Goal: Check status: Check status

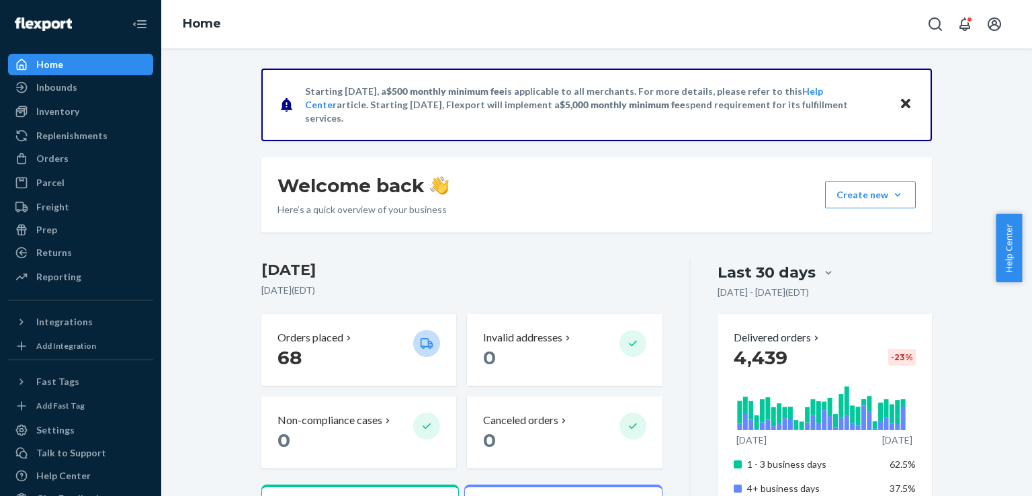
click at [83, 159] on div "Orders" at bounding box center [80, 158] width 142 height 19
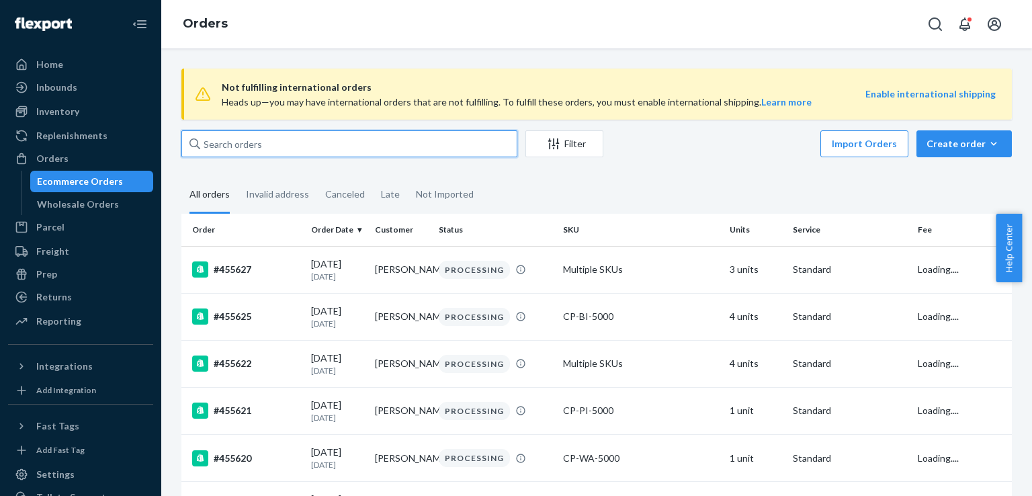
click at [369, 130] on input "text" at bounding box center [349, 143] width 336 height 27
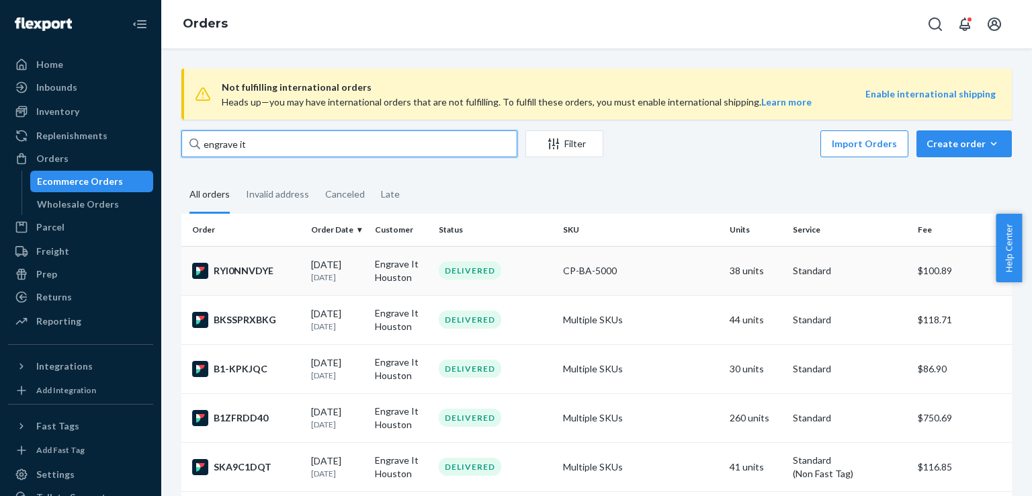
type input "engrave it"
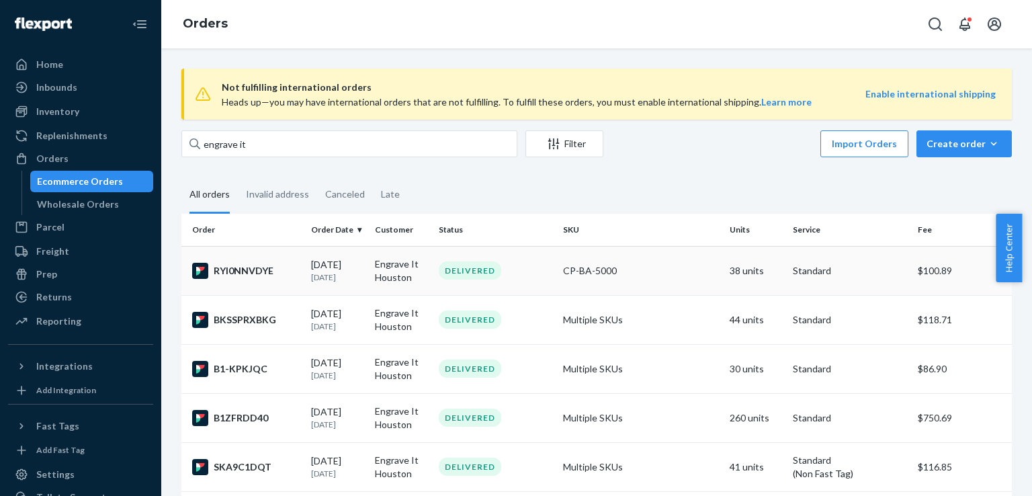
click at [239, 272] on div "RYI0NNVDYE" at bounding box center [246, 271] width 108 height 16
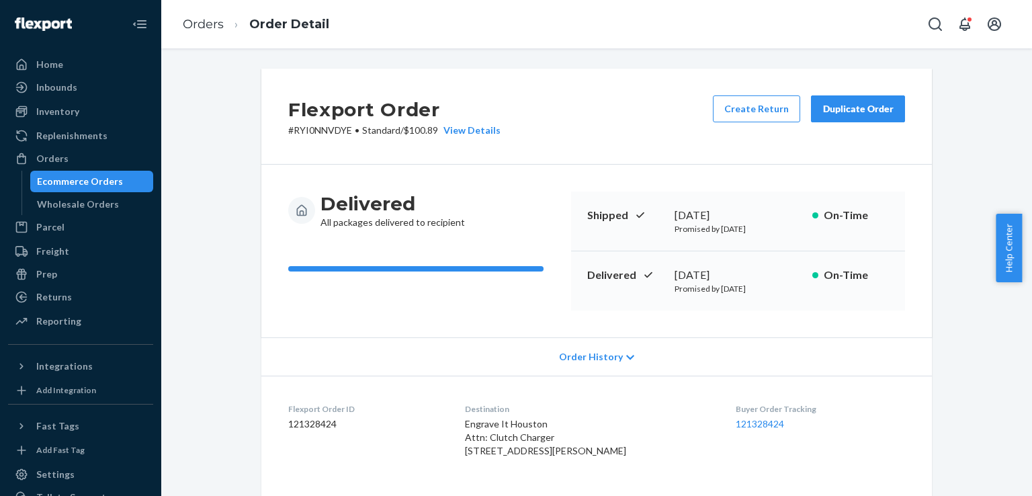
click at [846, 127] on div "Create Return Duplicate Order" at bounding box center [808, 116] width 203 height 42
click at [847, 112] on div "Duplicate Order" at bounding box center [857, 108] width 71 height 13
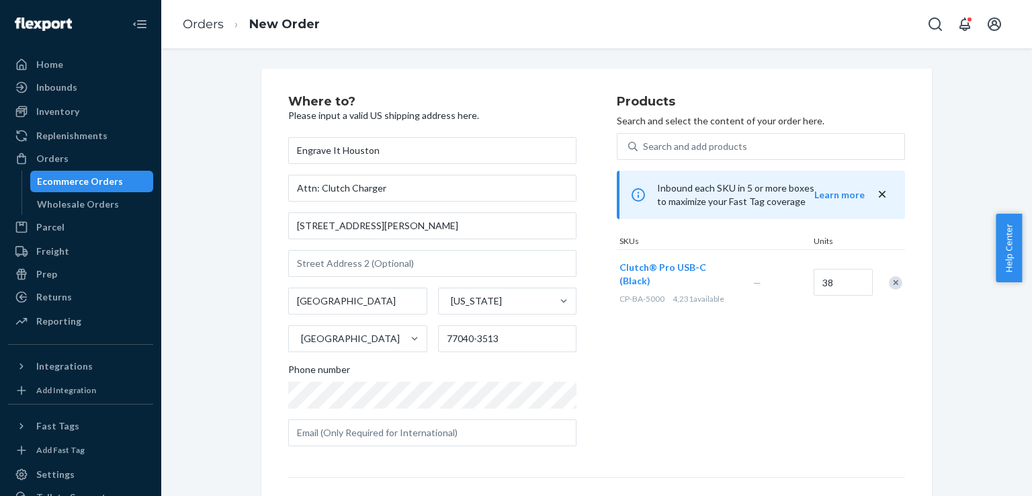
click at [882, 277] on div at bounding box center [888, 283] width 34 height 36
click at [889, 279] on div "Remove Item" at bounding box center [895, 282] width 13 height 13
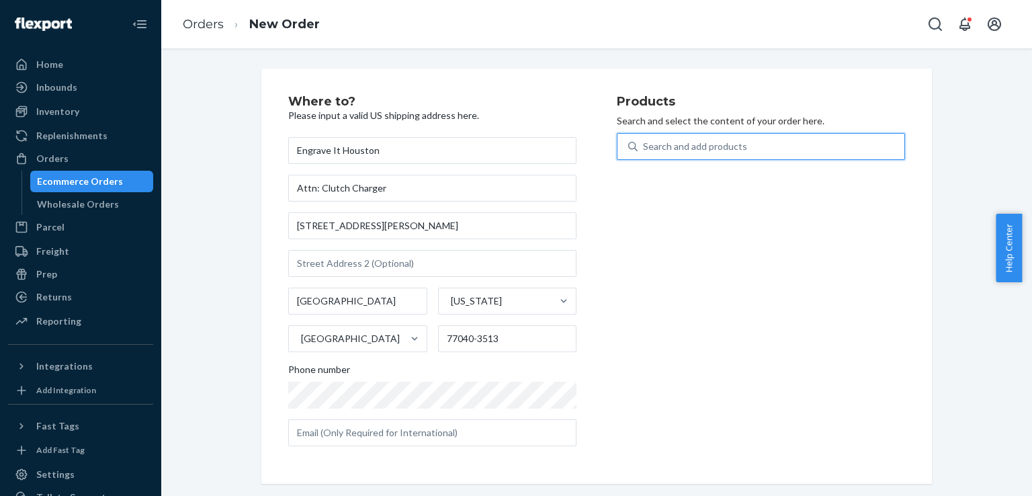
click at [675, 148] on div "Search and add products" at bounding box center [695, 146] width 104 height 13
click at [644, 148] on input "0 results available. Use Up and Down to choose options, press Enter to select t…" at bounding box center [643, 146] width 1 height 13
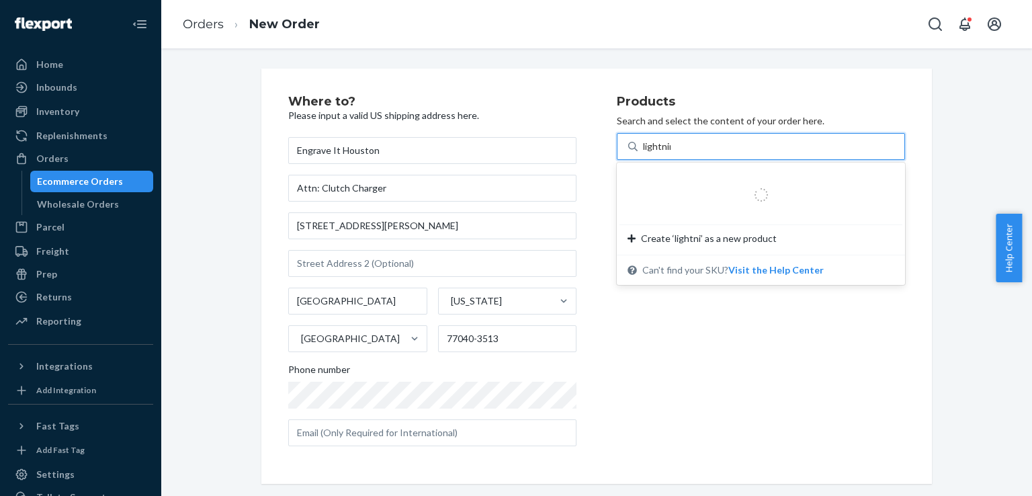
type input "lightning"
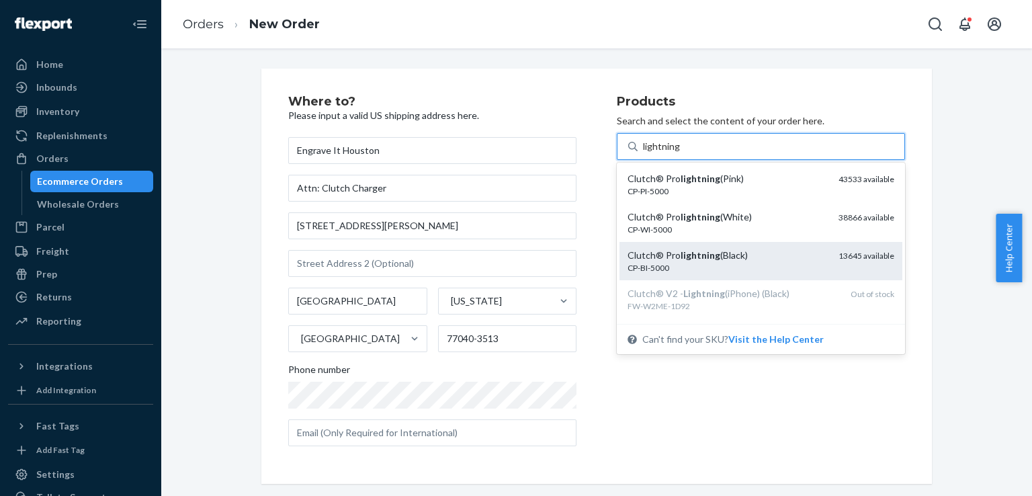
click at [729, 254] on div "Clutch® Pro lightning (Black)" at bounding box center [727, 255] width 200 height 13
click at [680, 153] on input "lightning" at bounding box center [662, 146] width 38 height 13
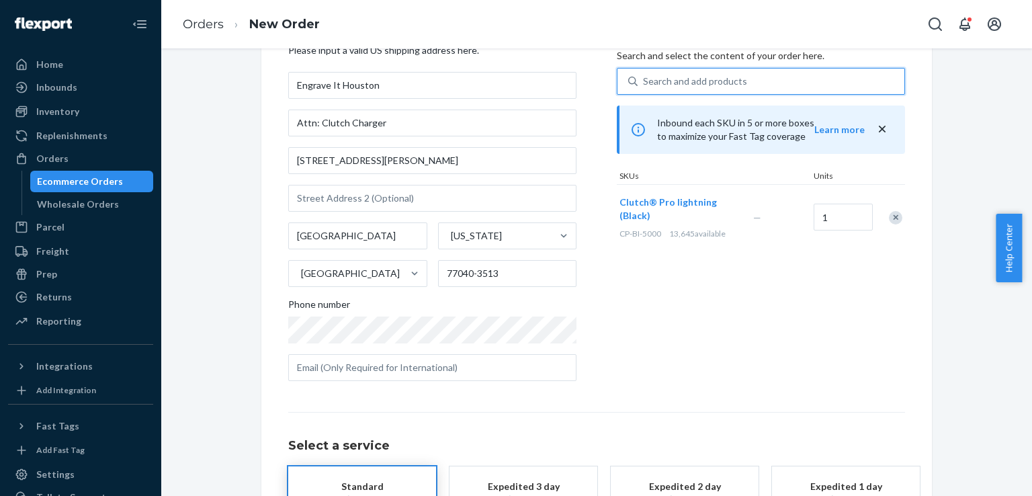
scroll to position [67, 0]
click at [823, 216] on input "1" at bounding box center [842, 215] width 59 height 27
type input "10"
click at [607, 359] on div "Where to? Please input a valid US shipping address here. Engrave It Houston Att…" at bounding box center [452, 208] width 328 height 361
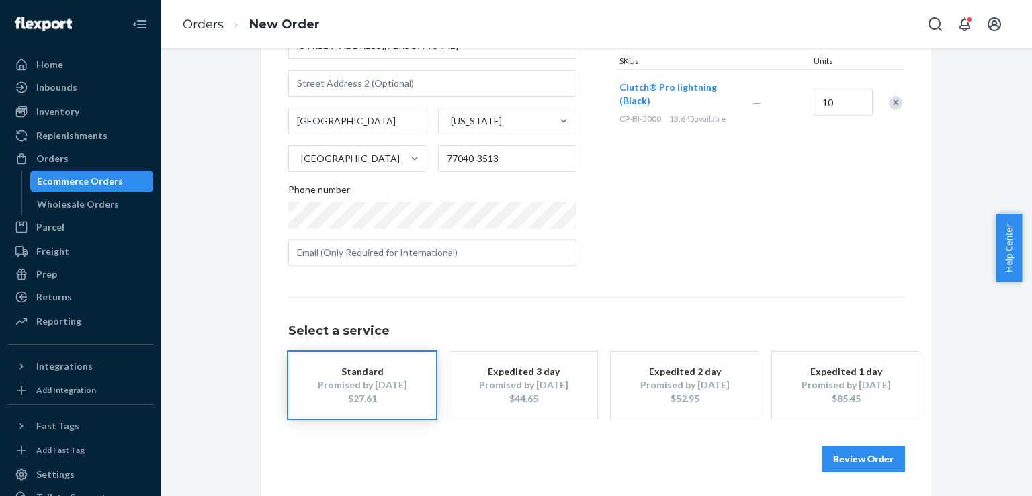
scroll to position [183, 0]
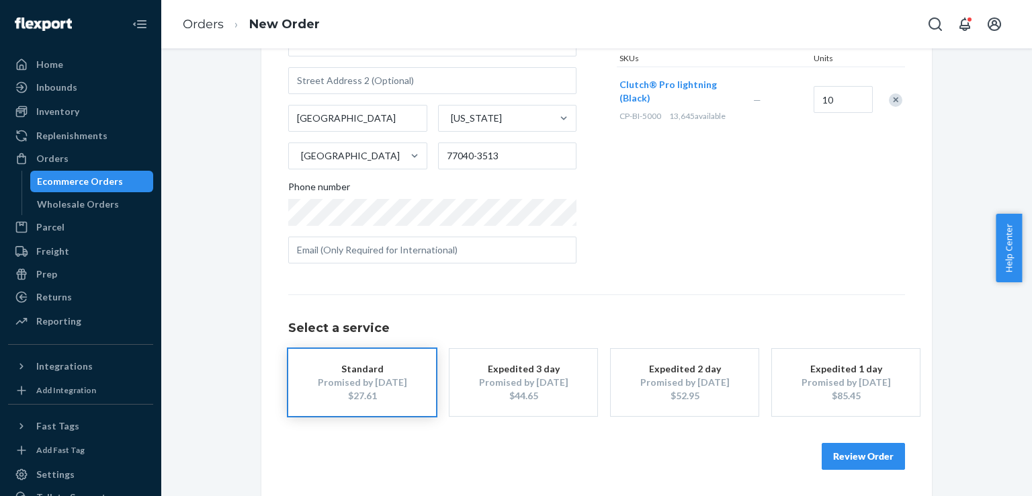
click at [858, 447] on button "Review Order" at bounding box center [863, 456] width 83 height 27
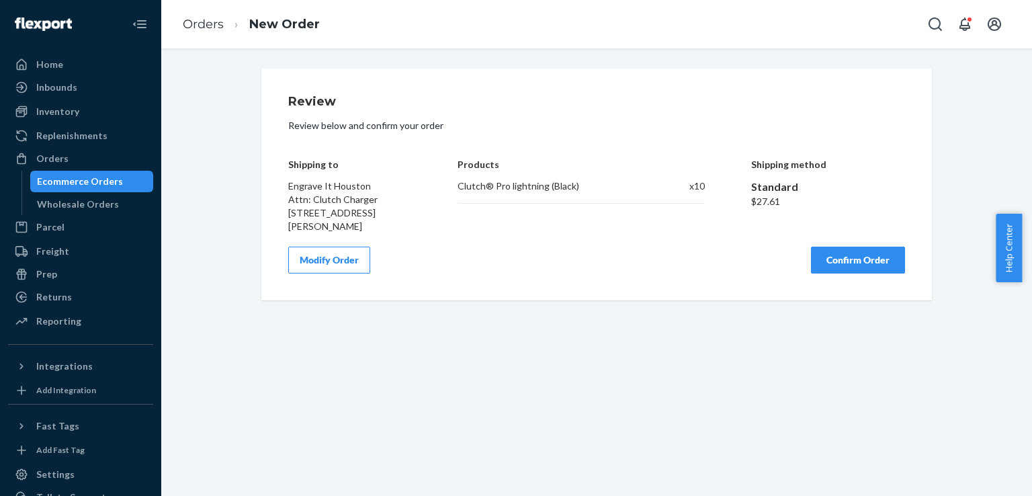
scroll to position [0, 0]
click at [839, 267] on button "Confirm Order" at bounding box center [858, 260] width 94 height 27
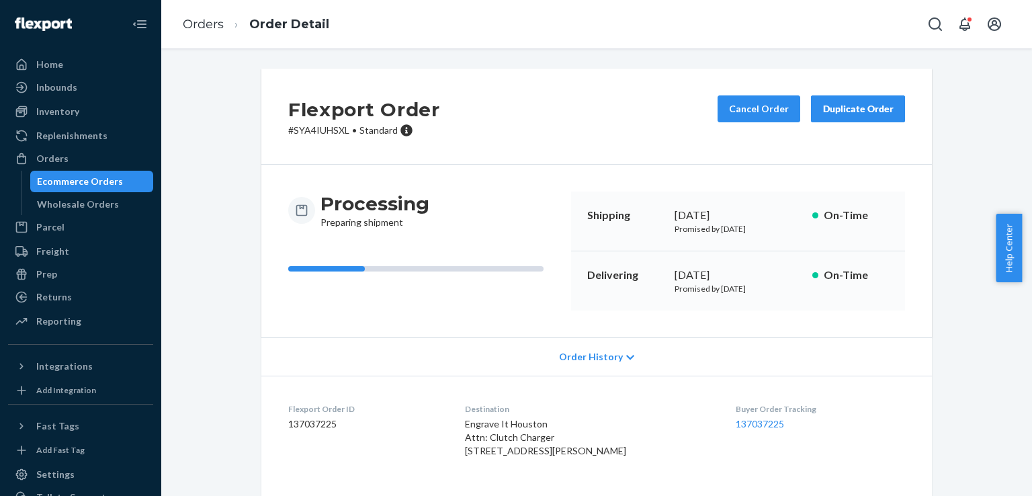
click at [321, 132] on p "# SYA4IUHSXL • Standard" at bounding box center [364, 130] width 152 height 13
copy p "SYA4IUHSXL"
click at [80, 199] on div "Wholesale Orders" at bounding box center [78, 203] width 82 height 13
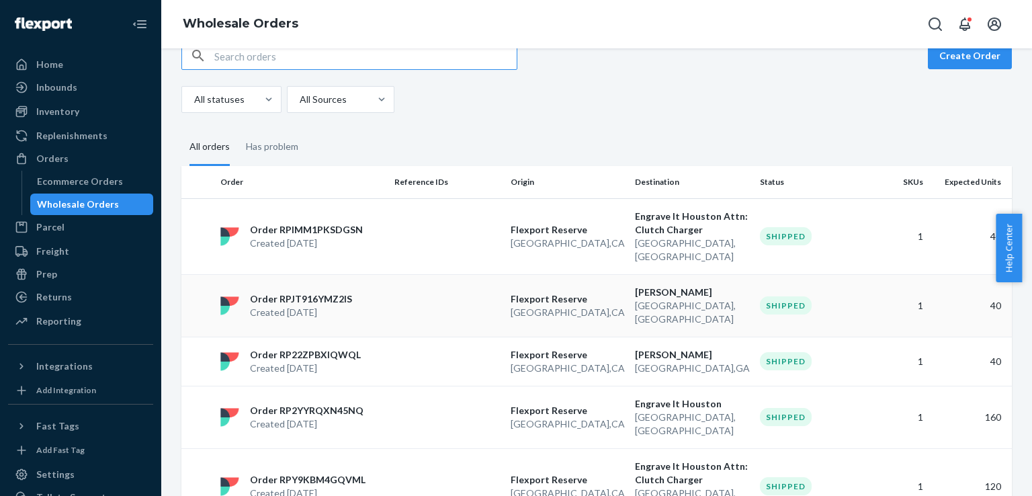
scroll to position [67, 0]
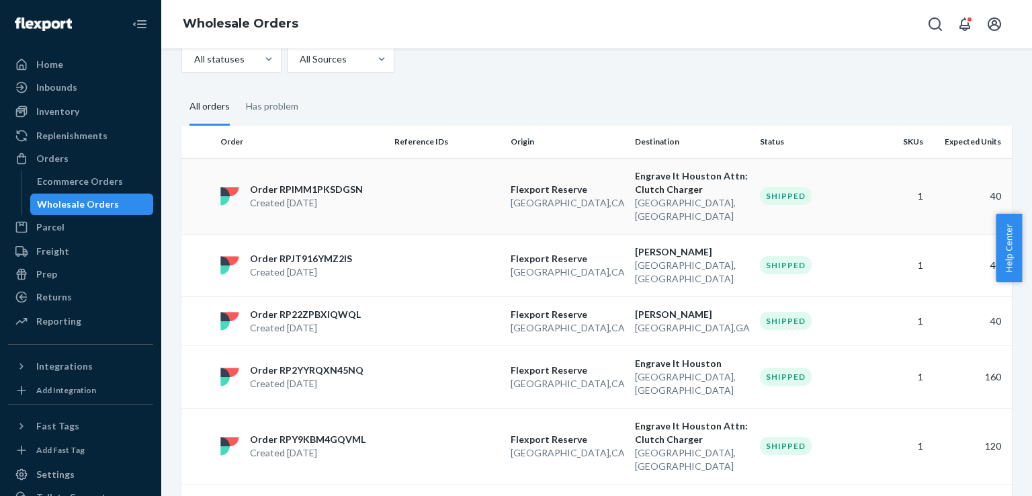
click at [369, 198] on div "Order RPIMM1PKSDGSN Created Sep 19, 2025" at bounding box center [302, 196] width 174 height 27
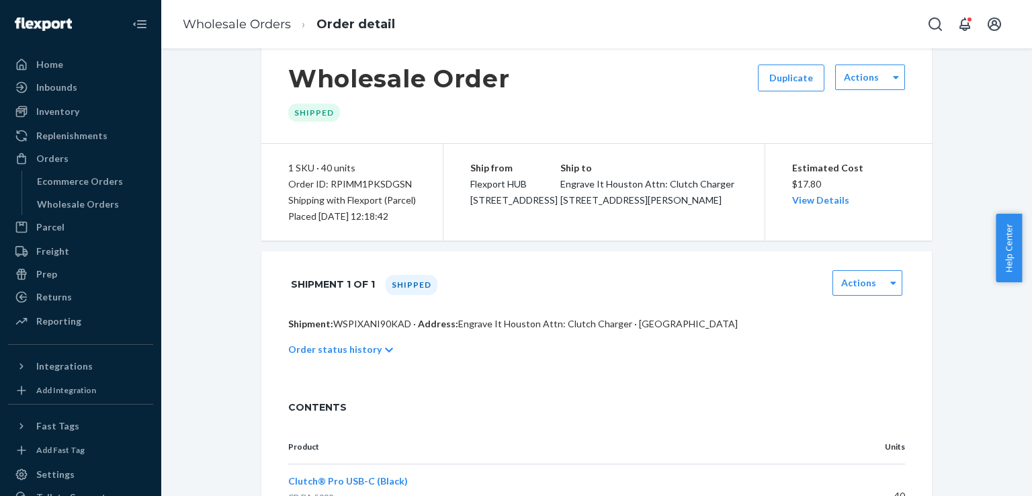
scroll to position [17, 0]
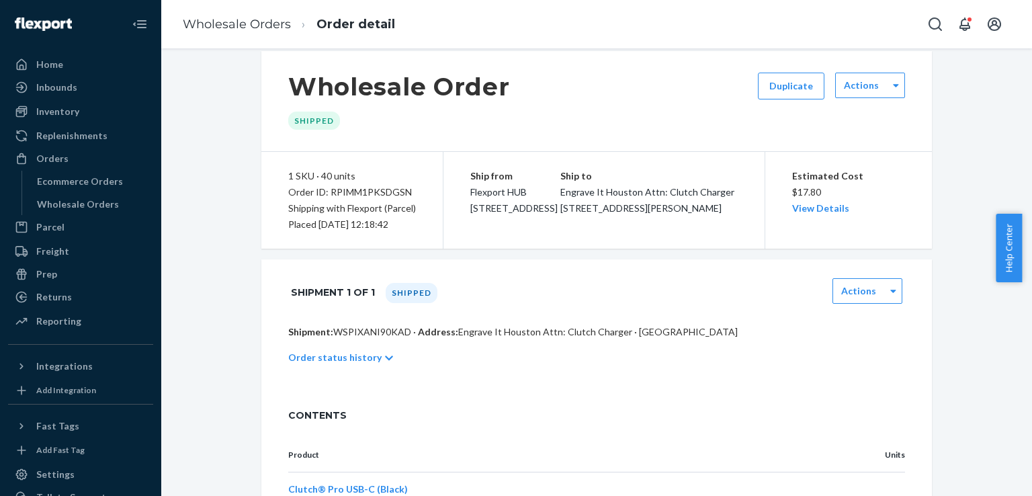
click at [367, 190] on div "Order ID: RPIMM1PKSDGSN" at bounding box center [352, 192] width 128 height 16
copy div "RPIMM1PKSDGSN"
click at [66, 177] on div "Ecommerce Orders" at bounding box center [80, 181] width 86 height 13
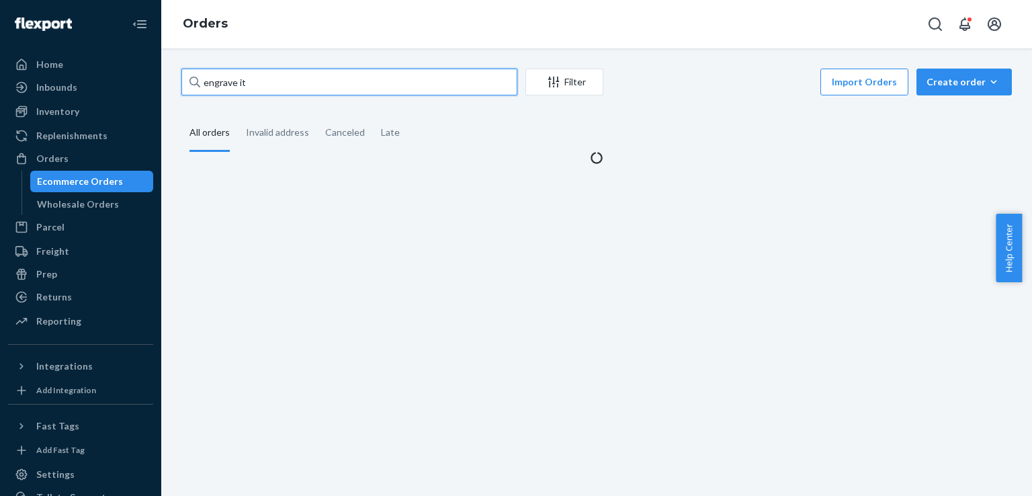
click at [320, 79] on input "engrave it" at bounding box center [349, 82] width 336 height 27
paste input "RPZKI2QIF3ZZZ"
click at [320, 79] on div "RPZKI2QIF3ZZZ Filter Import Orders Create order Ecommerce order Removal order A…" at bounding box center [596, 117] width 850 height 96
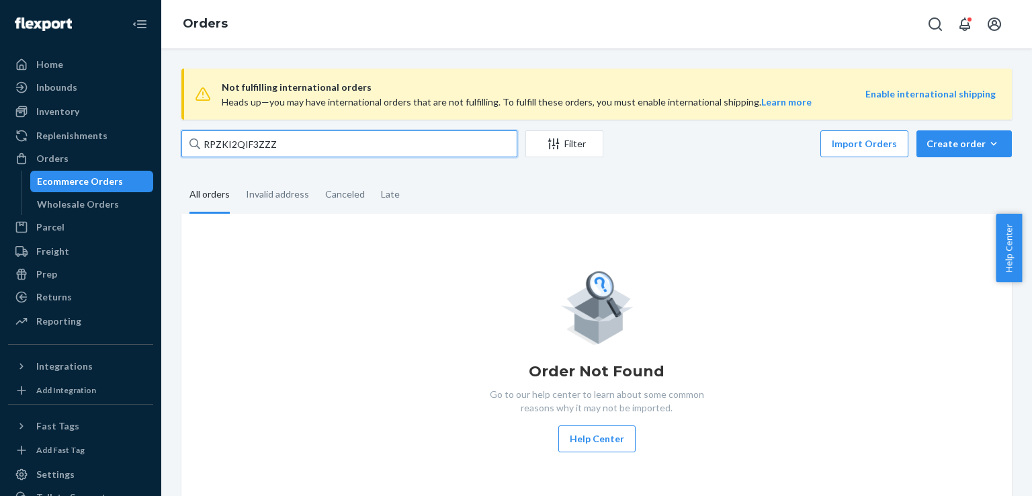
type input "RPZKI2QIF3ZZZ"
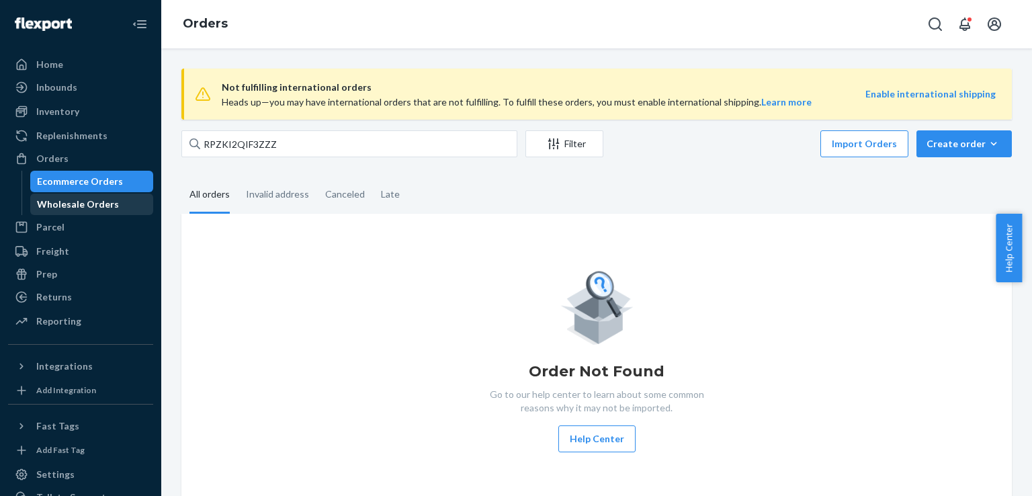
click at [116, 203] on div "Wholesale Orders" at bounding box center [92, 204] width 121 height 19
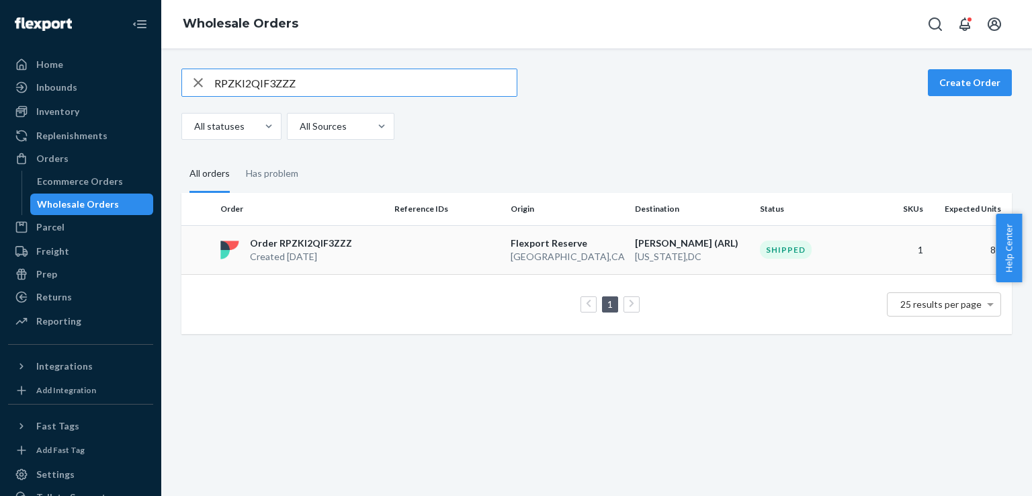
type input "RPZKI2QIF3ZZZ"
click at [286, 237] on p "Order RPZKI2QIF3ZZZ" at bounding box center [301, 242] width 102 height 13
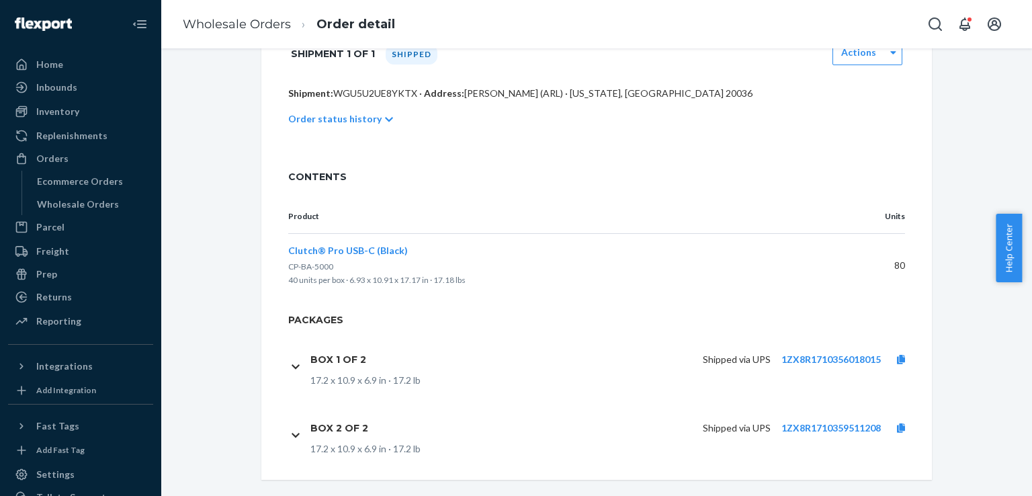
scroll to position [288, 0]
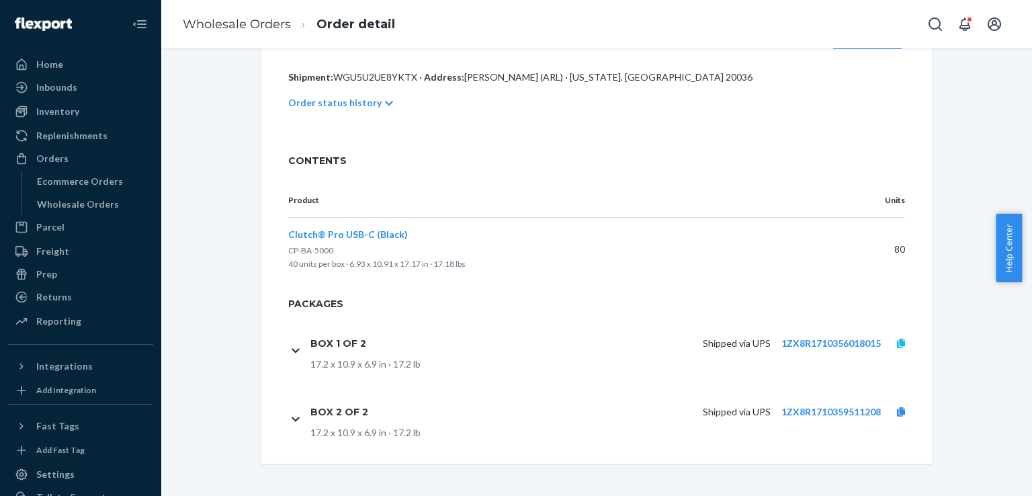
click at [897, 337] on link at bounding box center [901, 343] width 40 height 13
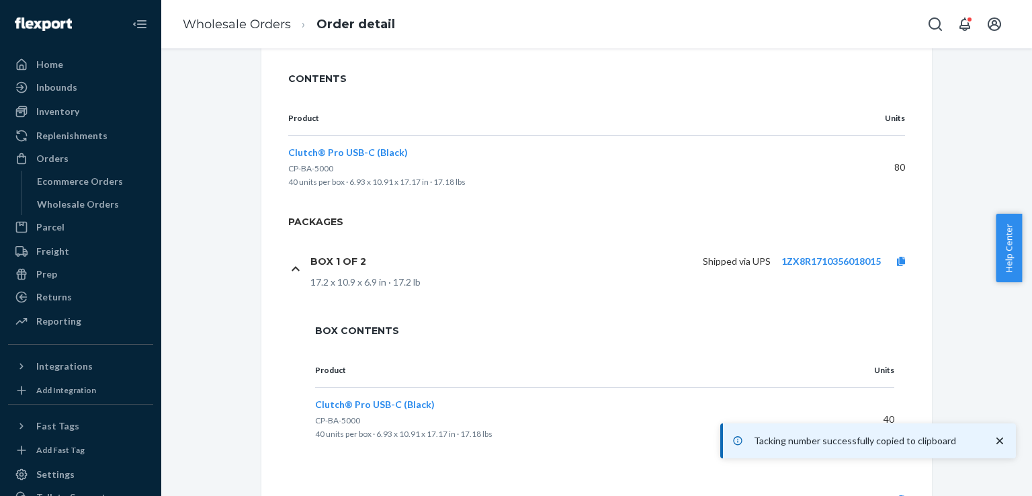
scroll to position [422, 0]
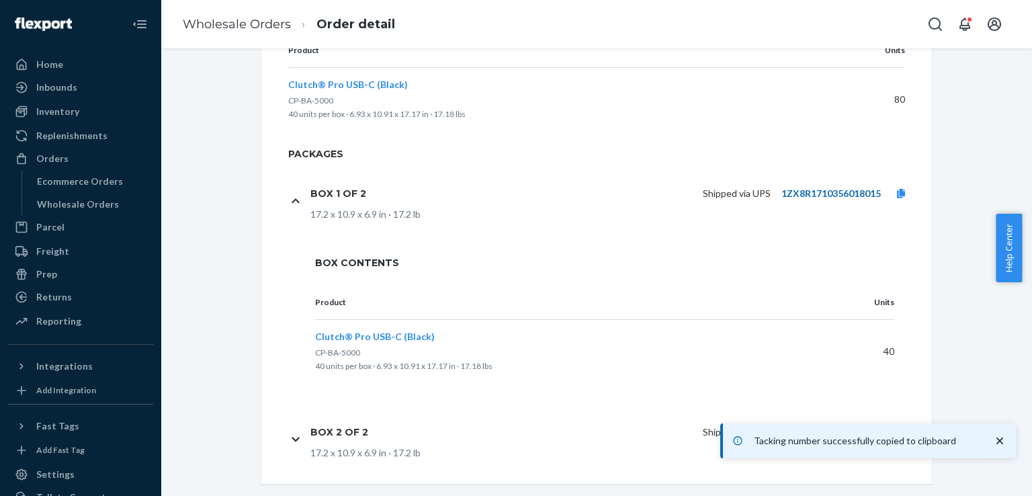
click at [815, 199] on link "1ZX8R1710356018015" at bounding box center [830, 192] width 99 height 11
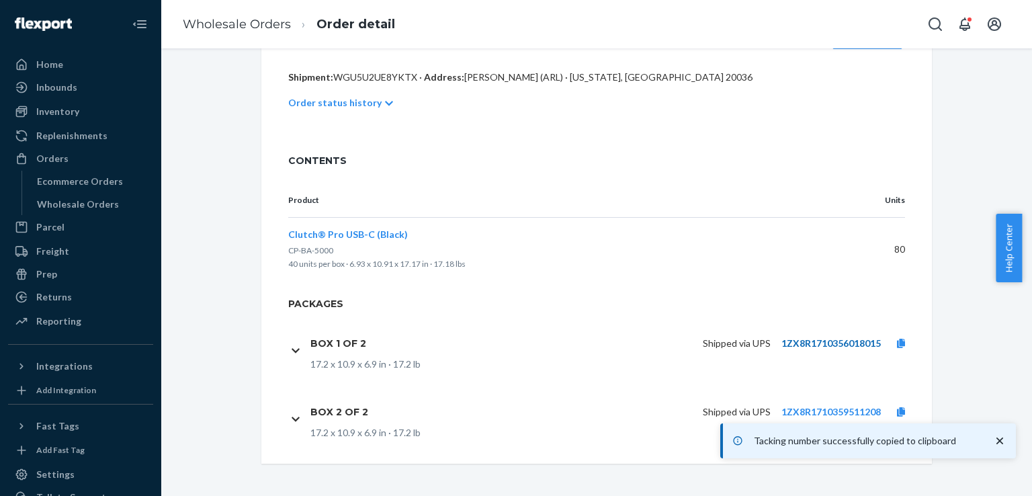
scroll to position [288, 0]
click at [897, 340] on icon at bounding box center [901, 343] width 8 height 9
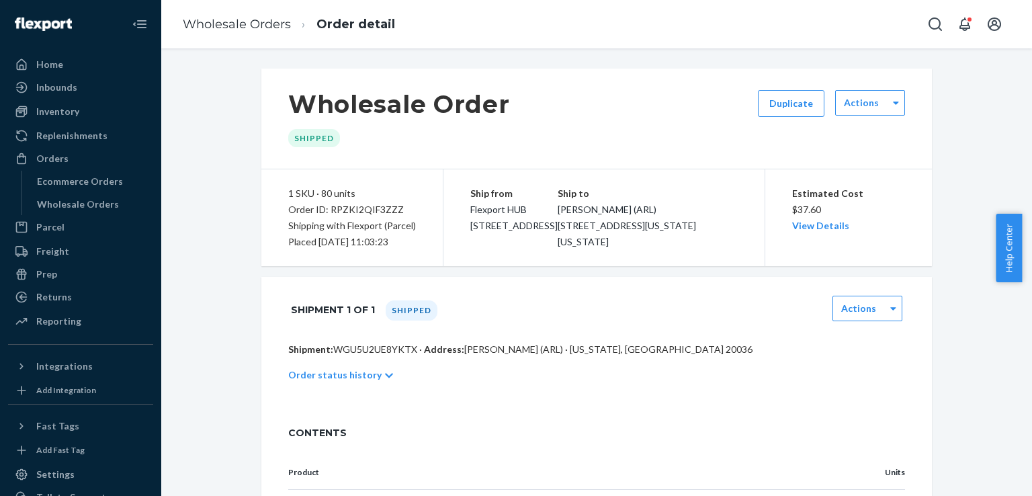
scroll to position [336, 0]
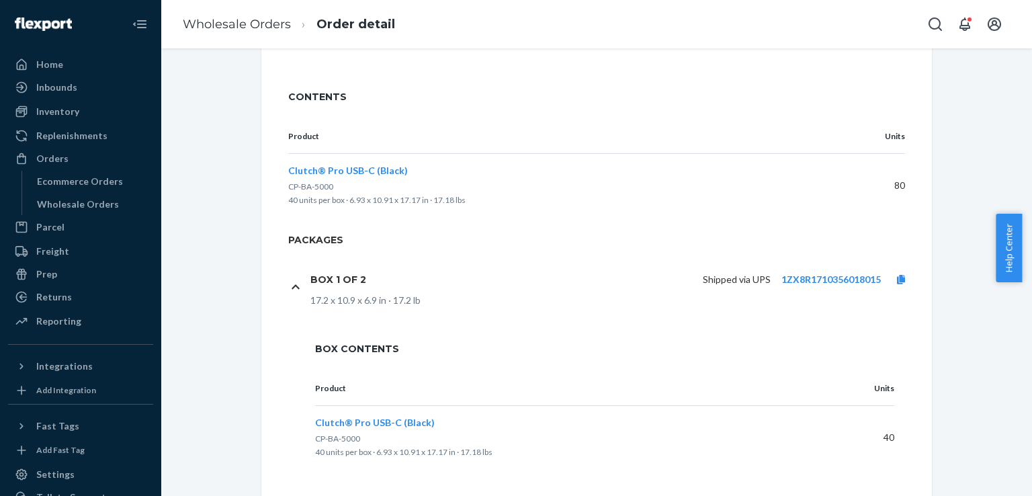
click at [380, 58] on div "Order status history" at bounding box center [596, 39] width 617 height 38
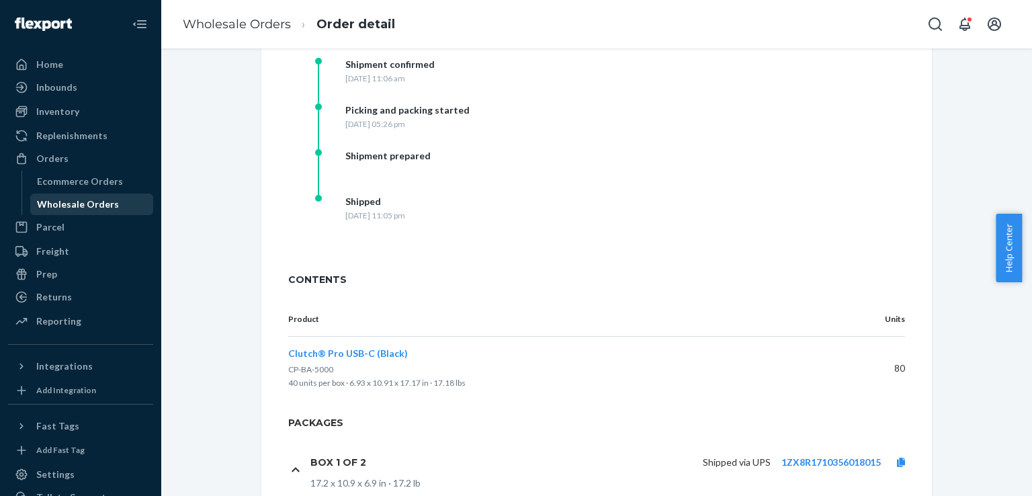
click at [93, 210] on div "Wholesale Orders" at bounding box center [78, 203] width 82 height 13
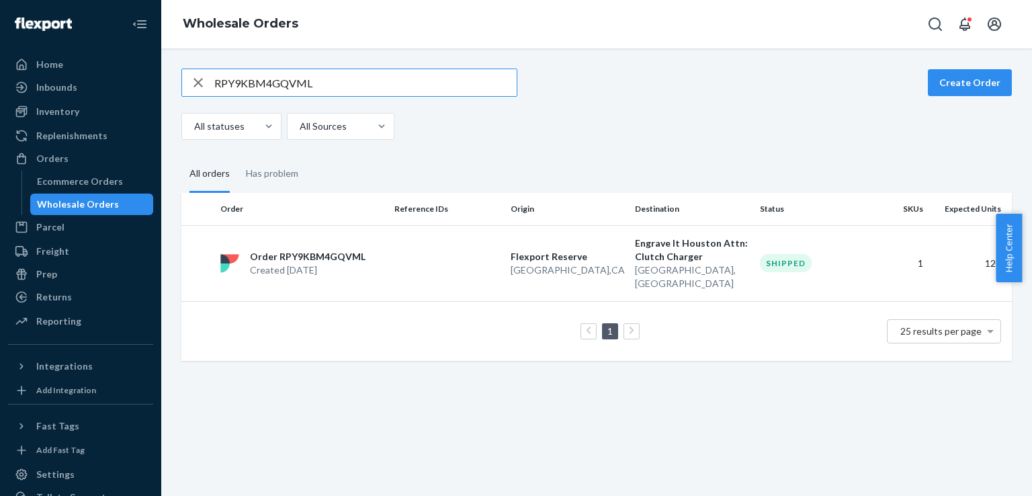
type input "RPY9KBM4GQVML"
click at [322, 251] on p "Order RPY9KBM4GQVML" at bounding box center [308, 256] width 116 height 13
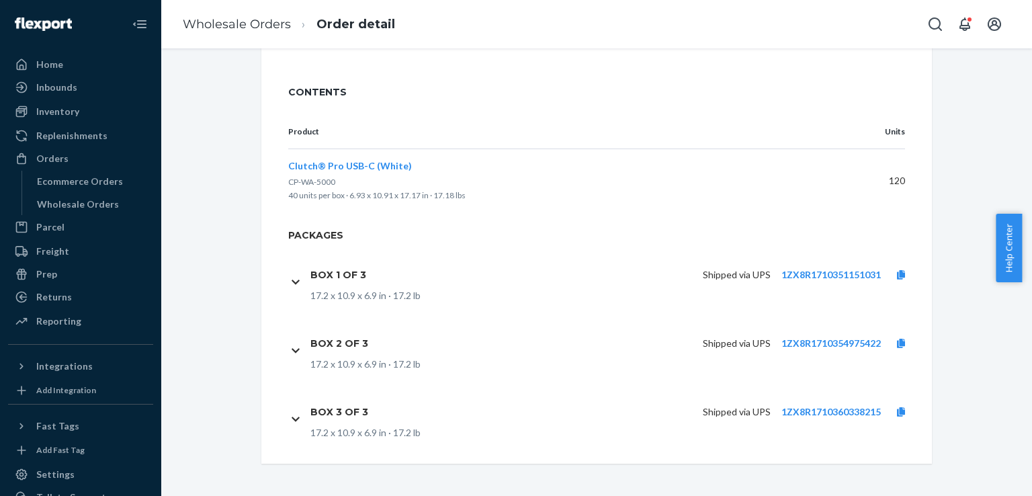
scroll to position [356, 0]
click at [838, 273] on link "1ZX8R1710351151031" at bounding box center [830, 274] width 99 height 11
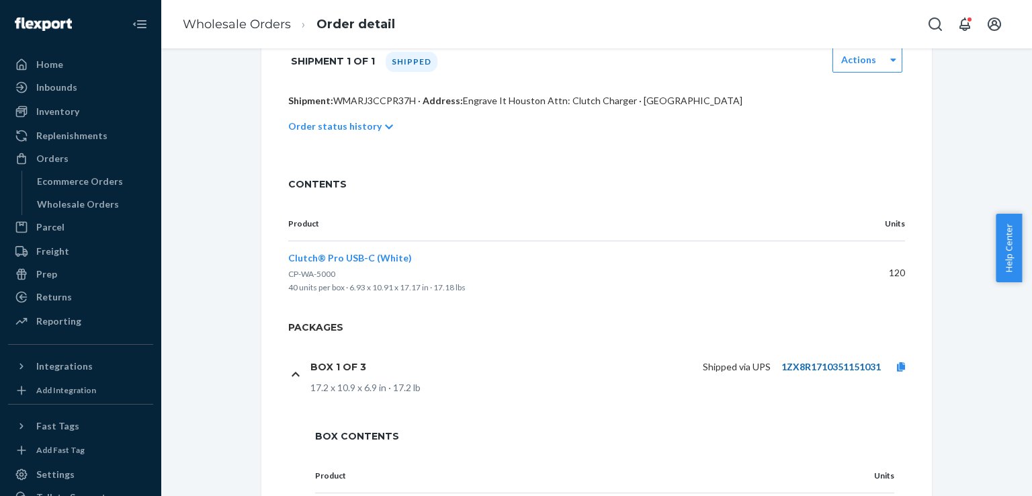
scroll to position [154, 0]
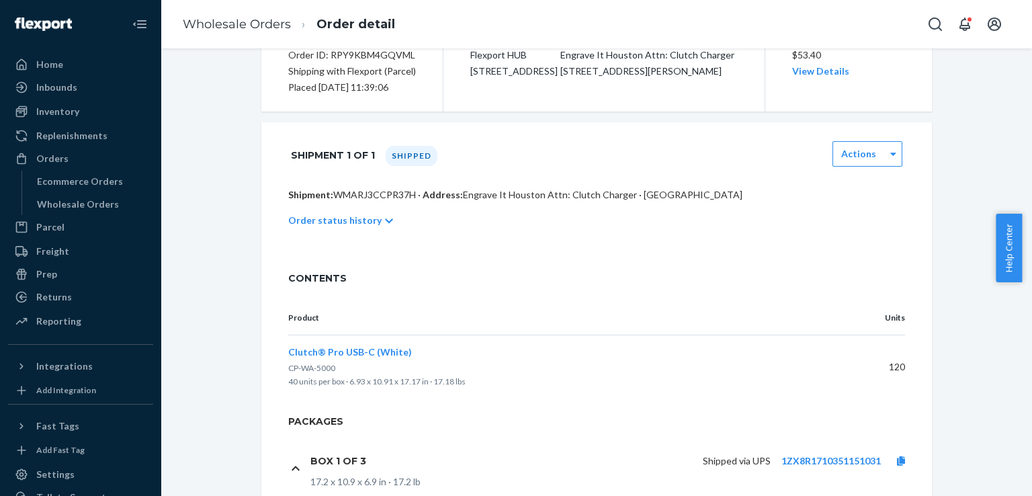
click at [373, 239] on div "Order status history" at bounding box center [596, 221] width 617 height 38
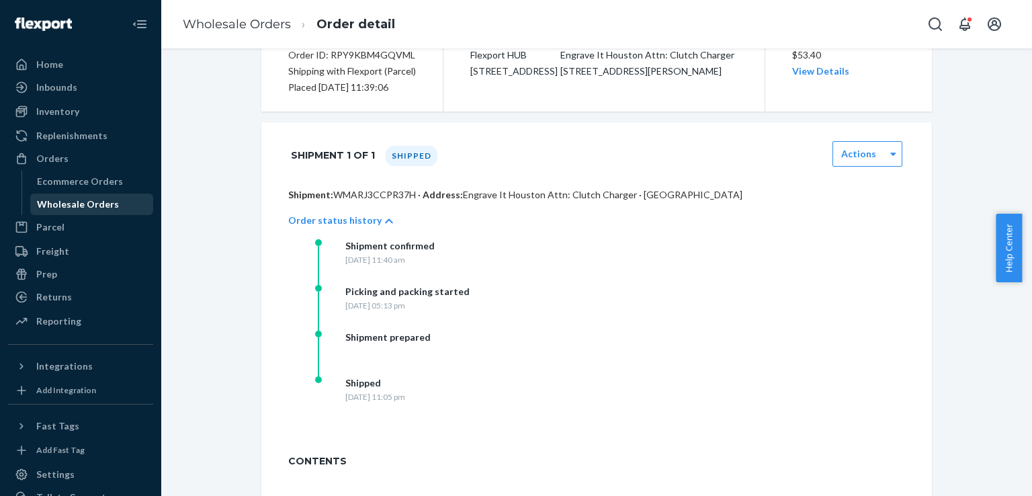
click at [99, 206] on div "Wholesale Orders" at bounding box center [78, 203] width 82 height 13
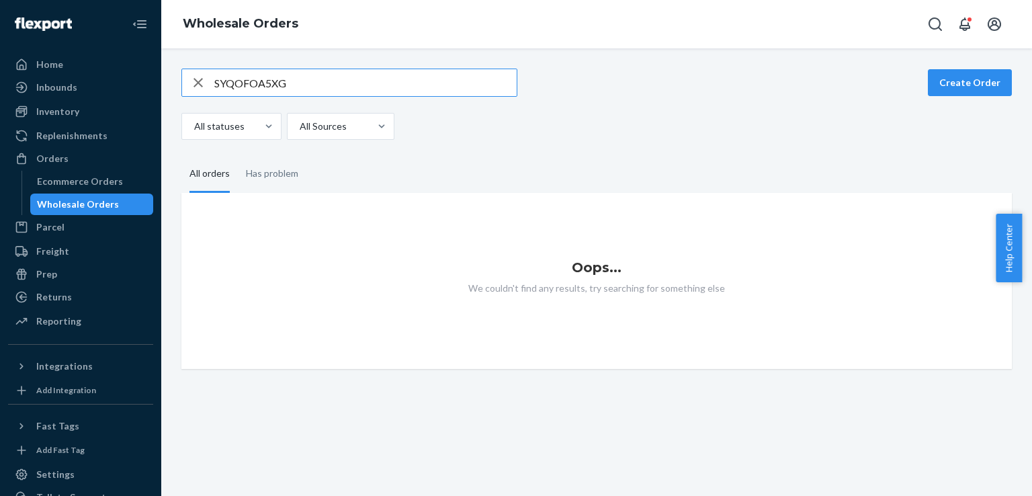
type input "SYQOFOA5XG"
click at [341, 82] on input "SYQOFOA5XG" at bounding box center [365, 82] width 302 height 27
paste input "SYQOFOA5XG"
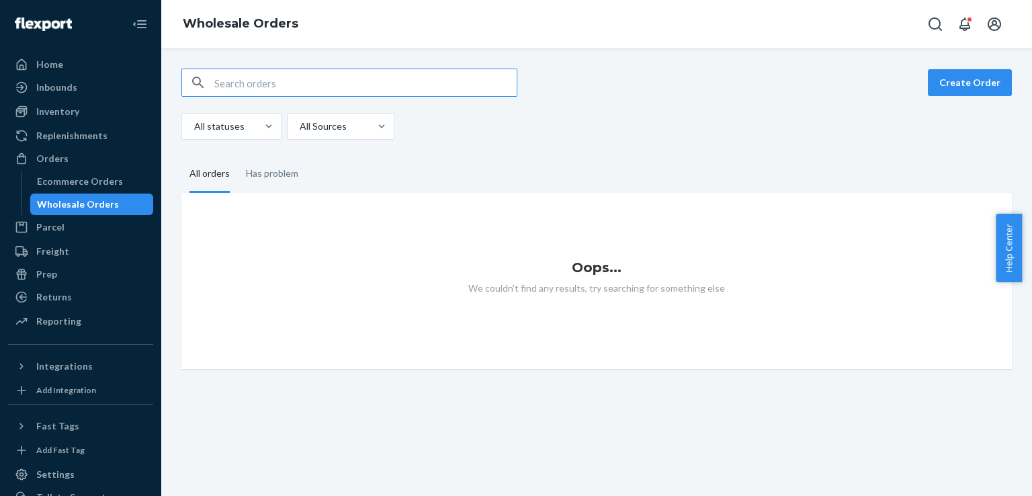
type input "SYQOFOA5XG"
click at [568, 128] on div "All statuses All Sources" at bounding box center [591, 126] width 820 height 27
click at [304, 89] on input "SYQOFOA5XG" at bounding box center [365, 82] width 302 height 27
click at [102, 177] on div "Ecommerce Orders" at bounding box center [80, 181] width 86 height 13
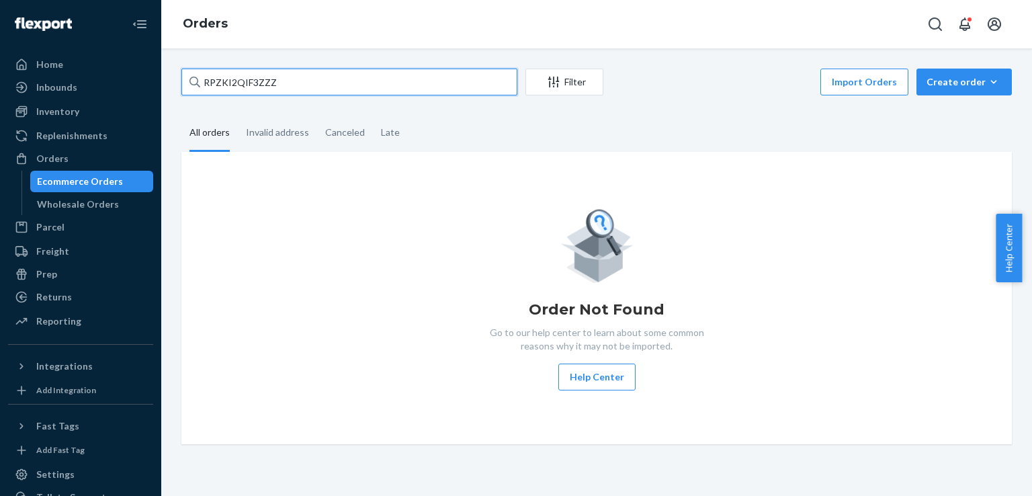
click at [304, 82] on input "RPZKI2QIF3ZZZ" at bounding box center [349, 82] width 336 height 27
paste input "SYQOFOA5XG"
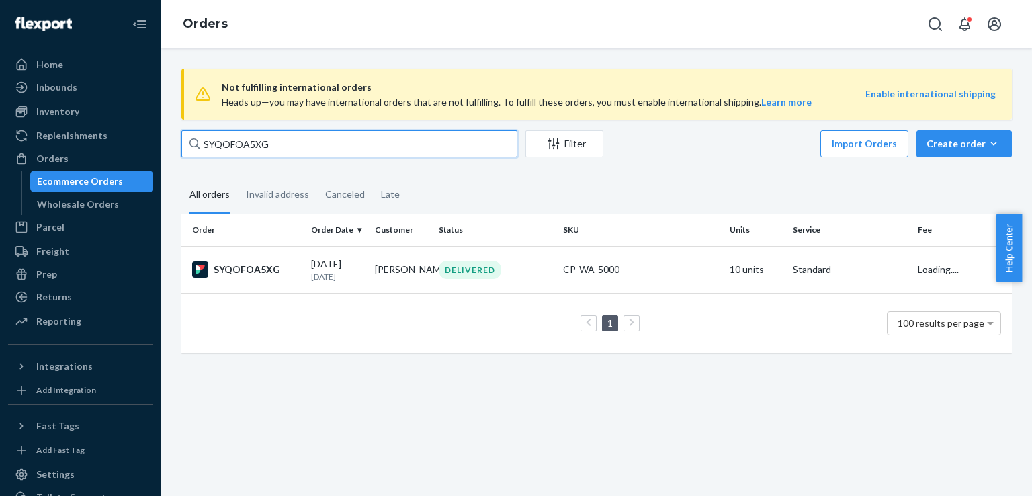
type input "SYQOFOA5XG"
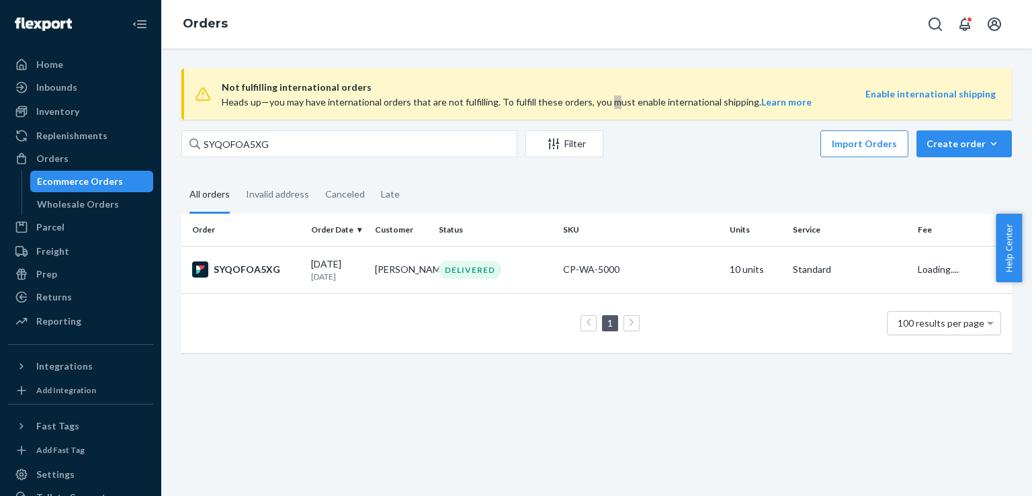
click at [606, 110] on div "Not fulfilling international orders Heads up—you may have international orders …" at bounding box center [596, 94] width 830 height 51
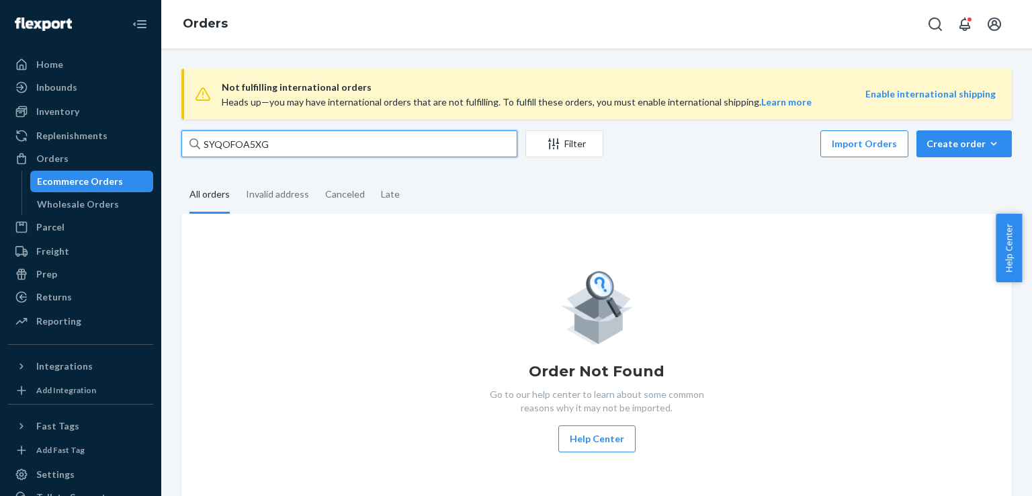
click at [363, 147] on input "SYQOFOA5XG" at bounding box center [349, 143] width 336 height 27
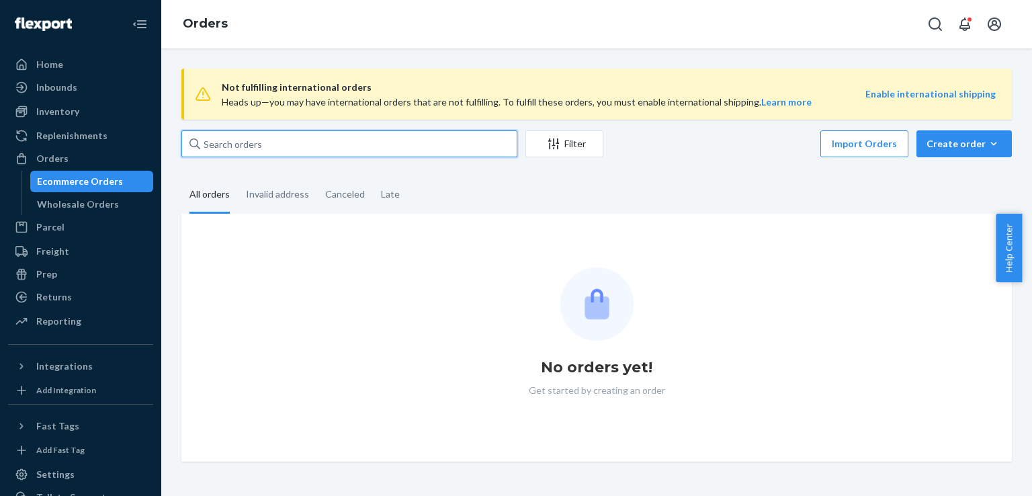
paste input "SYQOFOA5XG"
type input "SYQOFOA5XG"
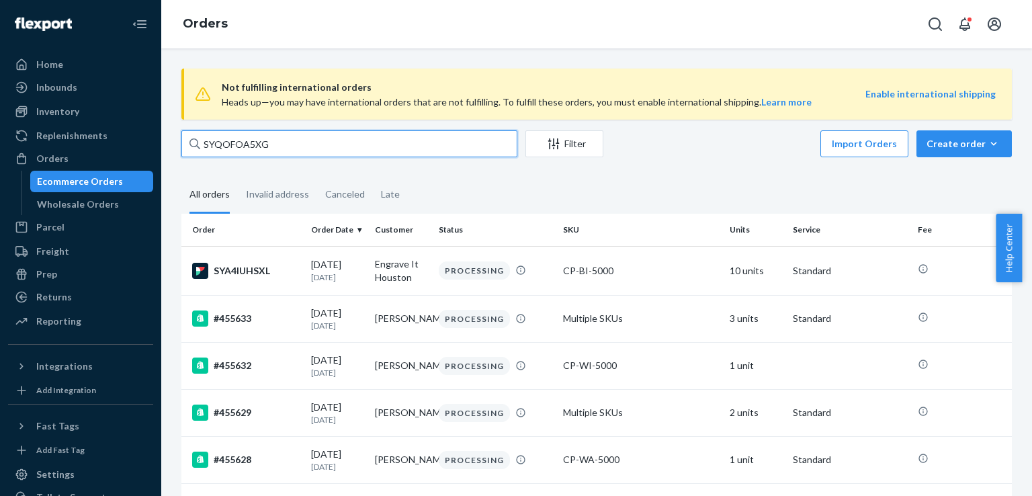
click at [453, 148] on input "SYQOFOA5XG" at bounding box center [349, 143] width 336 height 27
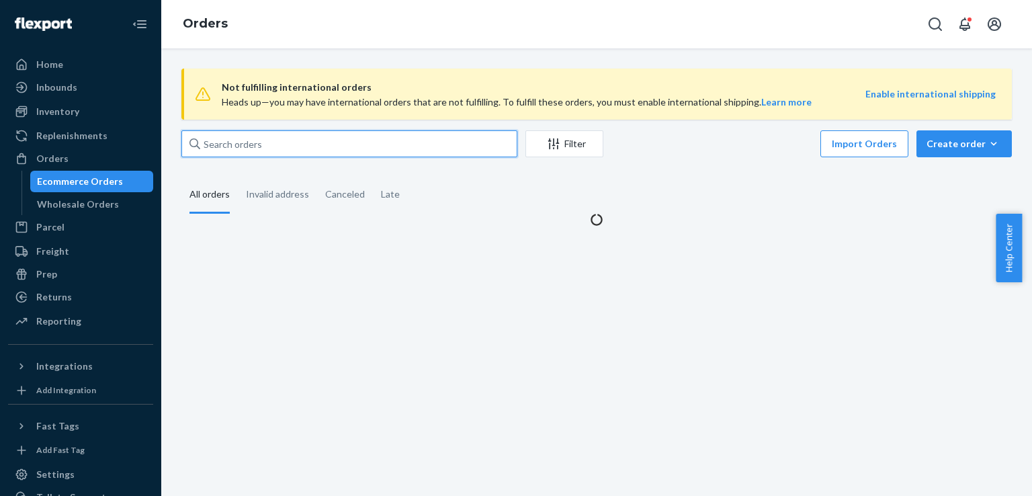
paste input "SYQOFOA5XG"
type input "SYQOFOA5XG"
paste input "SYQOFOA5XG"
type input "SYQOFOA5XG"
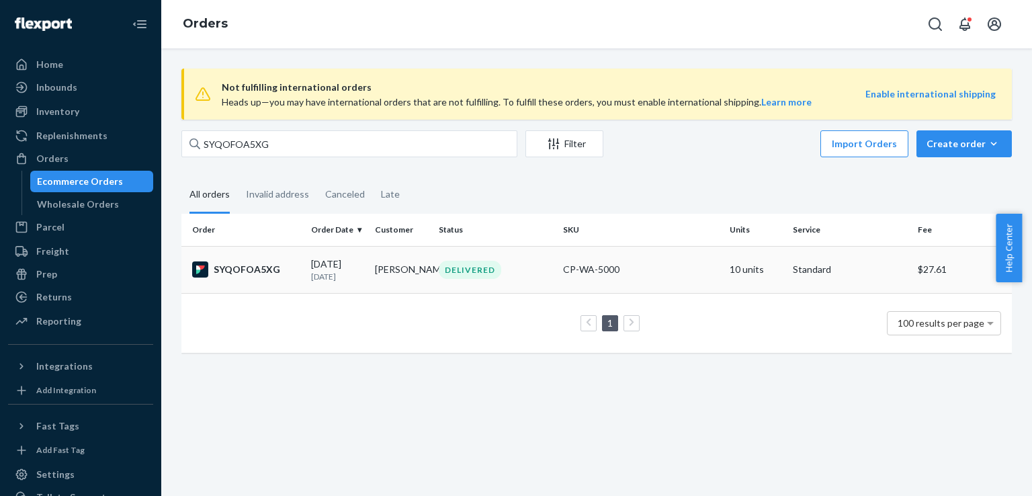
click at [242, 272] on div "SYQOFOA5XG" at bounding box center [246, 269] width 108 height 16
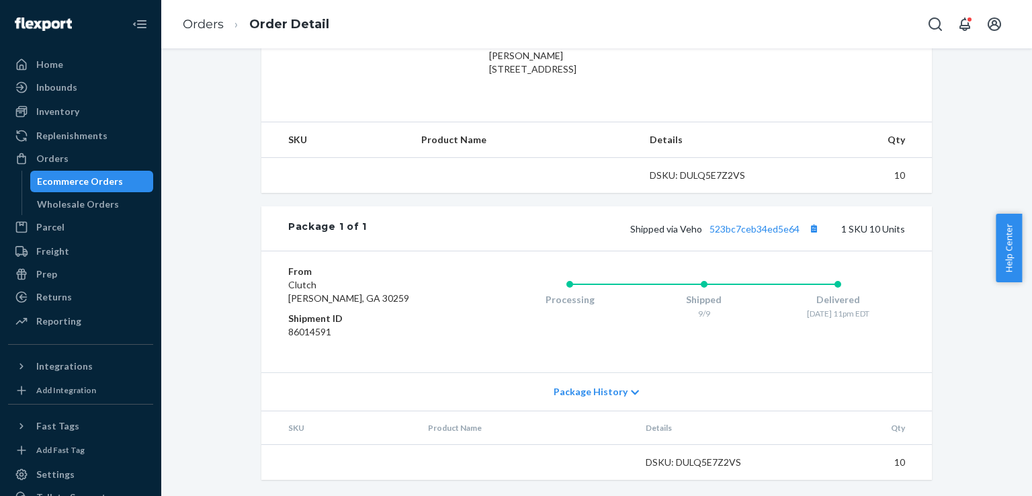
scroll to position [407, 0]
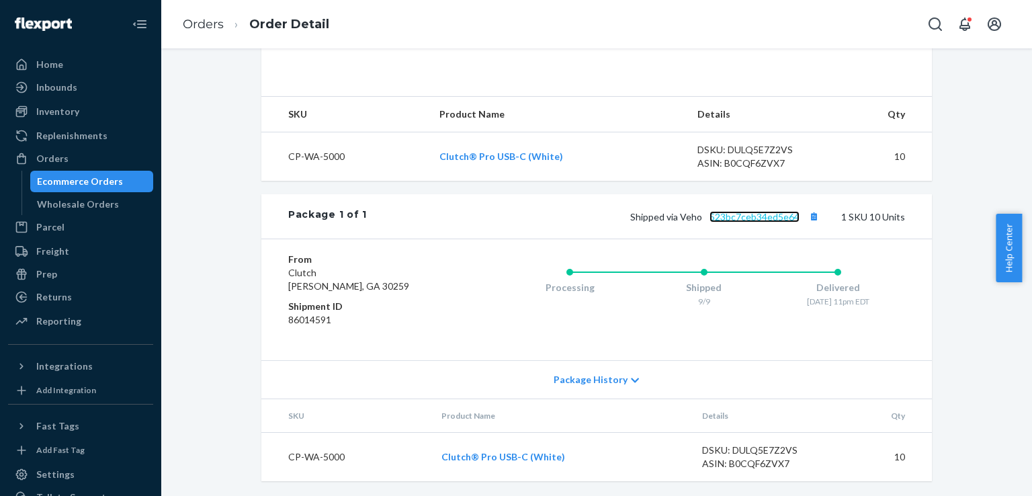
click at [761, 222] on link "523bc7ceb34ed5e64" at bounding box center [754, 216] width 90 height 11
click at [113, 186] on div "Ecommerce Orders" at bounding box center [80, 181] width 86 height 13
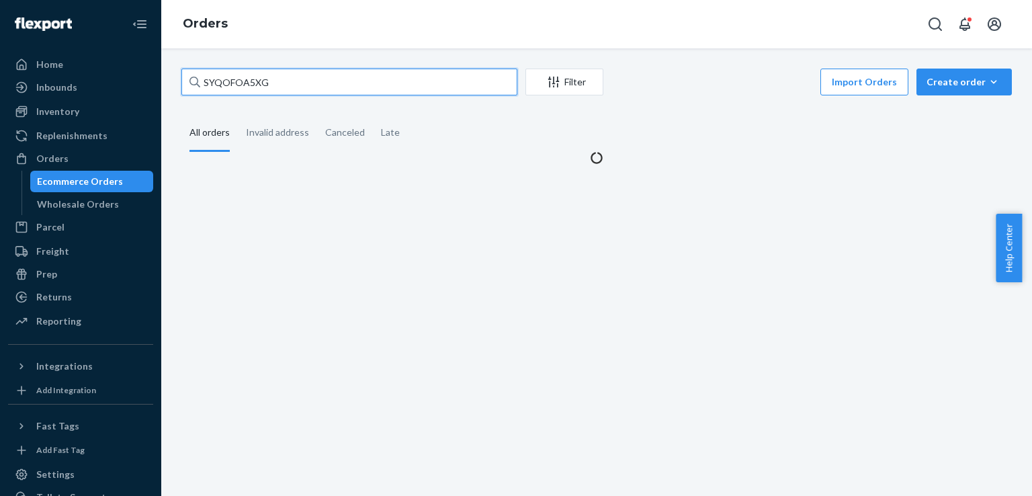
click at [333, 84] on input "SYQOFOA5XG" at bounding box center [349, 82] width 336 height 27
paste input "#454050"
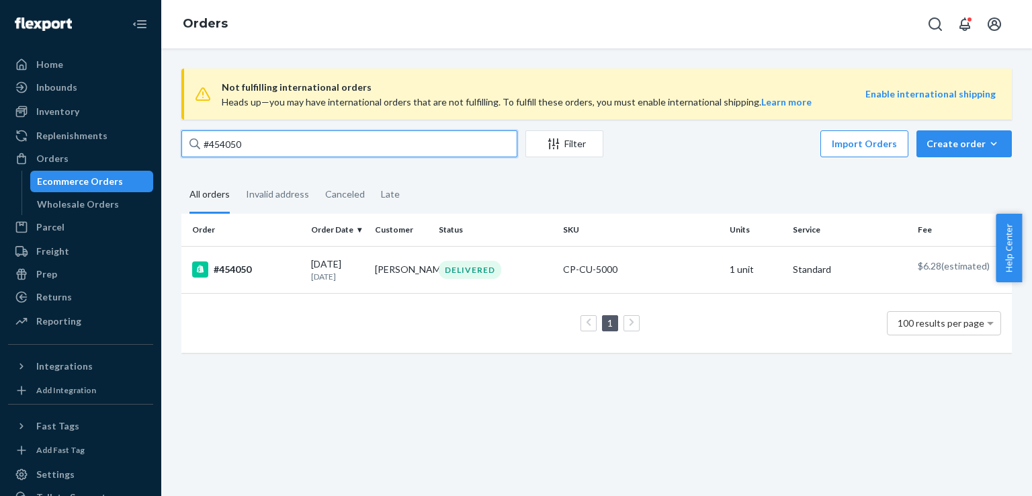
type input "#454050"
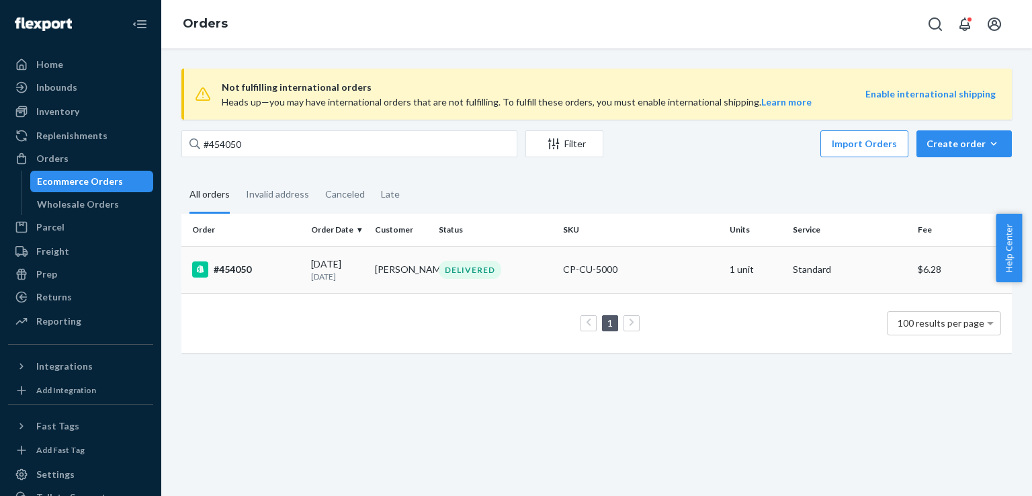
click at [226, 264] on div "#454050" at bounding box center [246, 269] width 108 height 16
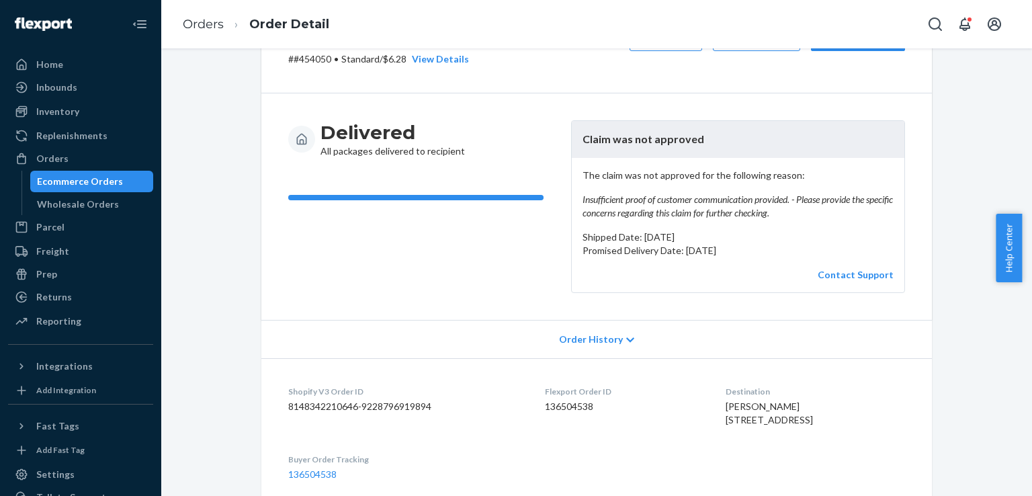
scroll to position [67, 0]
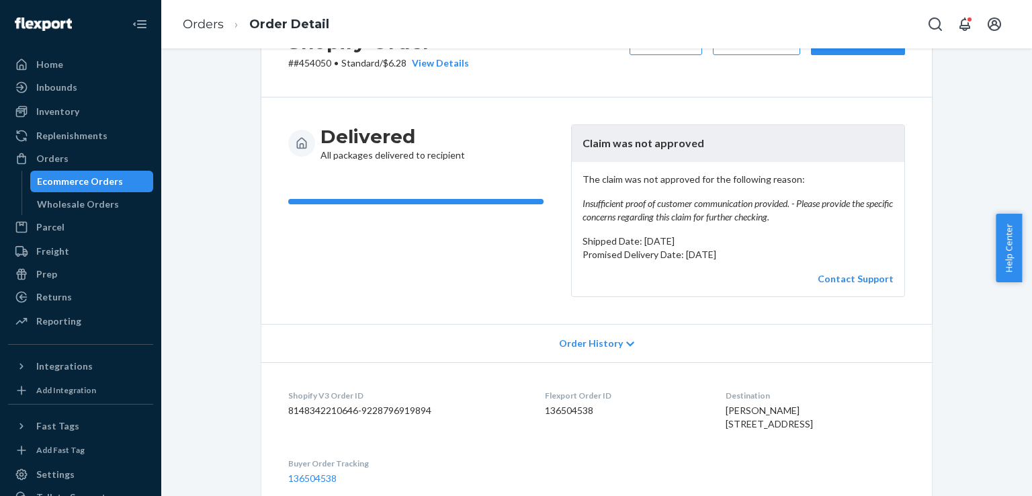
click at [855, 272] on div "Contact Support" at bounding box center [737, 278] width 311 height 13
click at [856, 275] on link "Contact Support" at bounding box center [855, 278] width 76 height 11
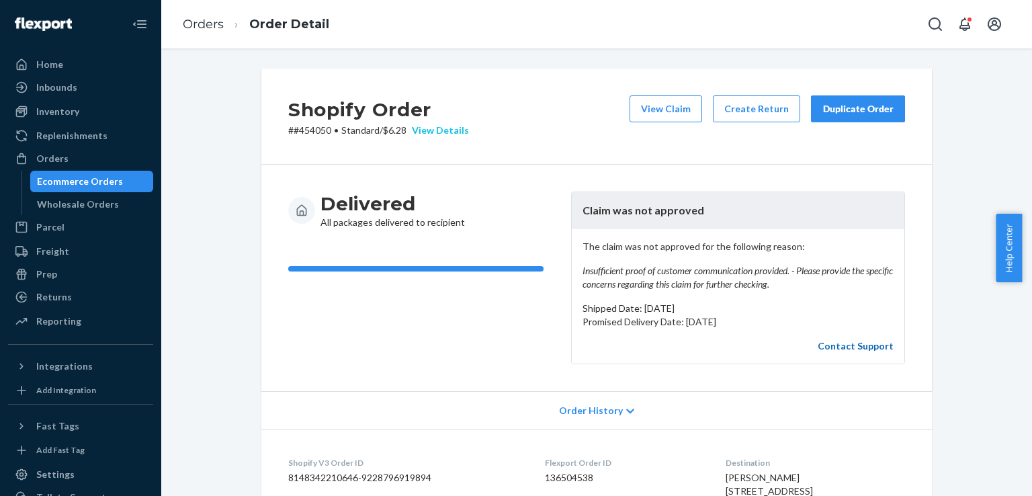
scroll to position [0, 0]
click at [319, 138] on div "Shopify Order # #454050 • Standard / $6.28 View Details View Claim Create Retur…" at bounding box center [596, 117] width 670 height 96
copy p "454050"
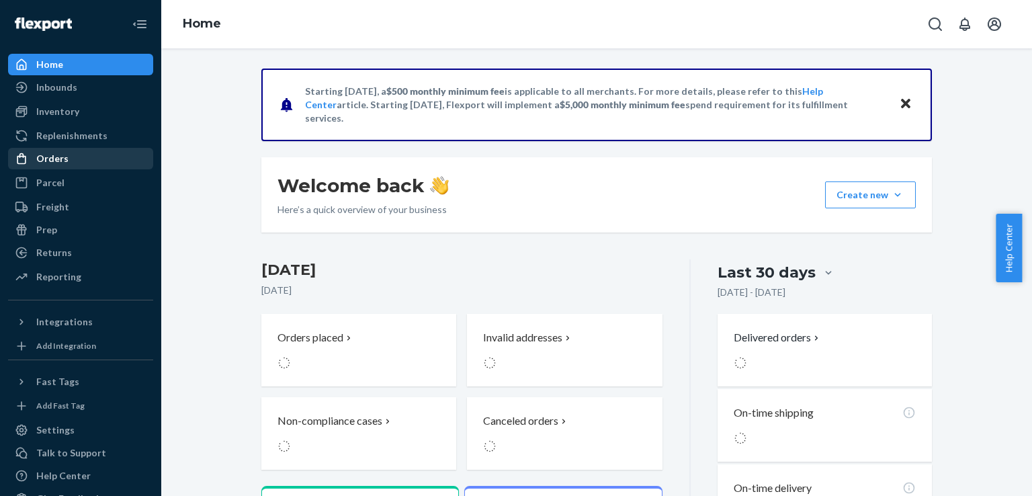
click at [70, 157] on div "Orders" at bounding box center [80, 158] width 142 height 19
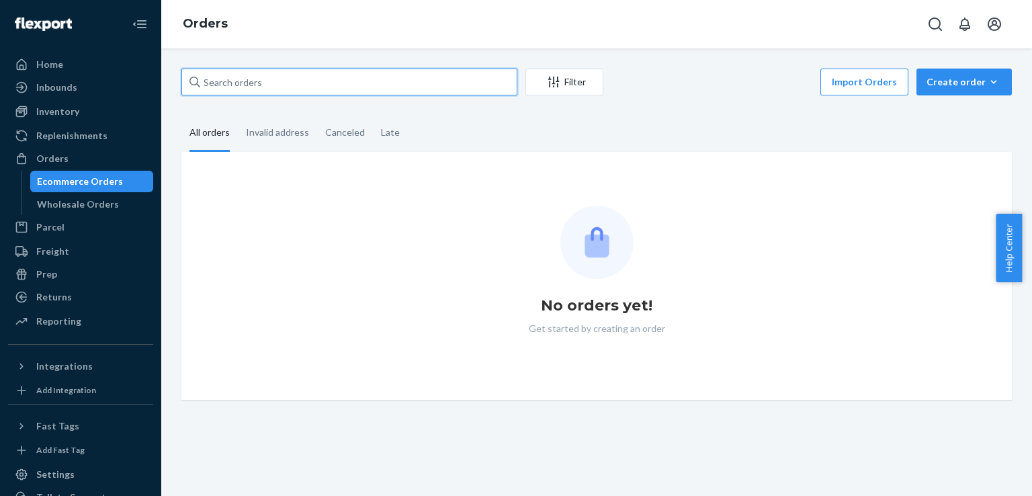
click at [306, 89] on input "text" at bounding box center [349, 82] width 336 height 27
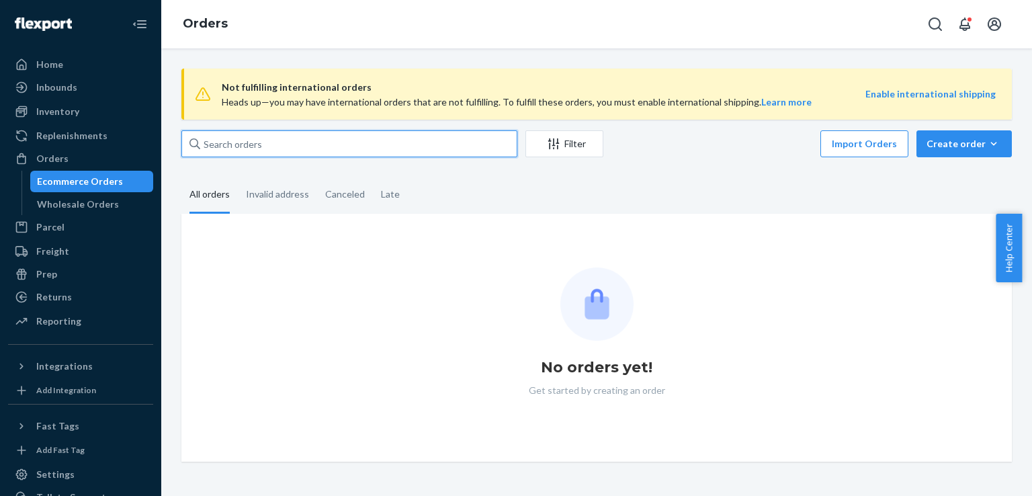
paste input "[STREET_ADDRESS]"
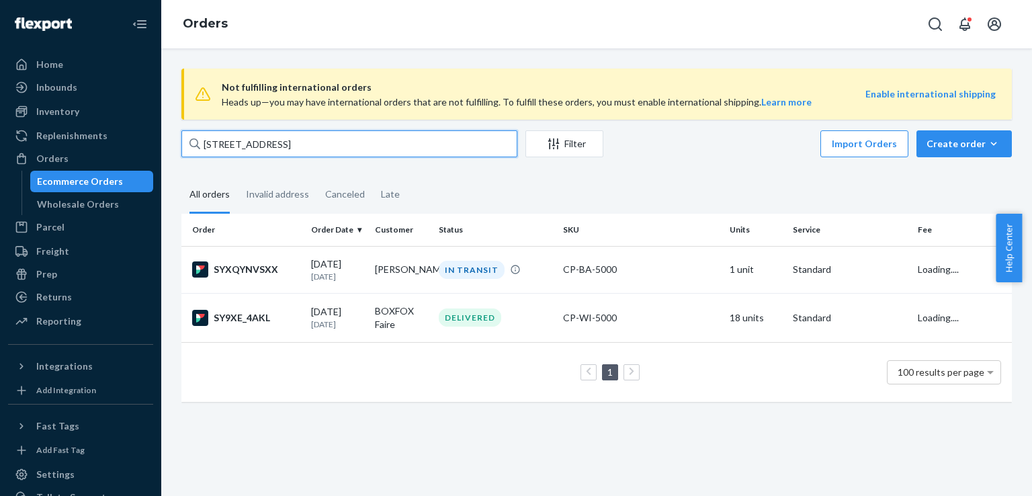
type input "[STREET_ADDRESS]"
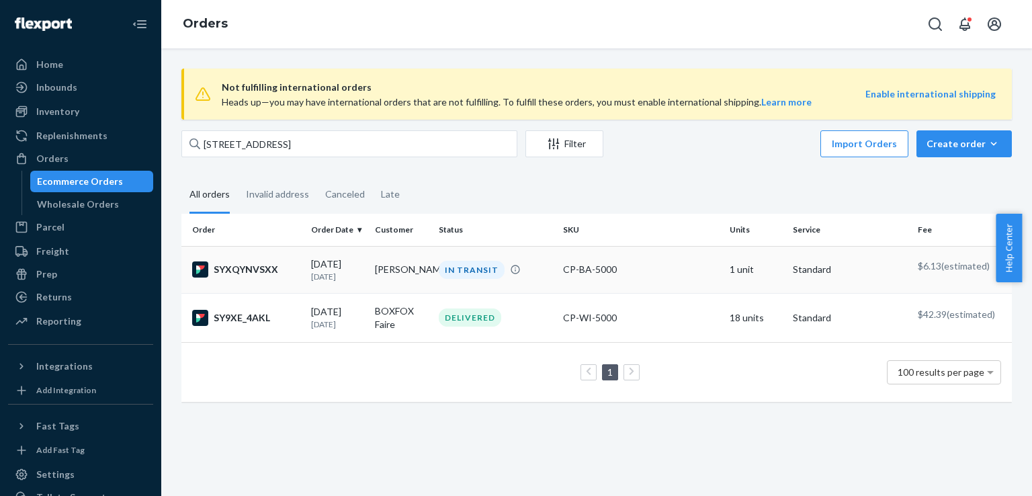
click at [246, 267] on div "SYXQYNVSXX" at bounding box center [246, 269] width 108 height 16
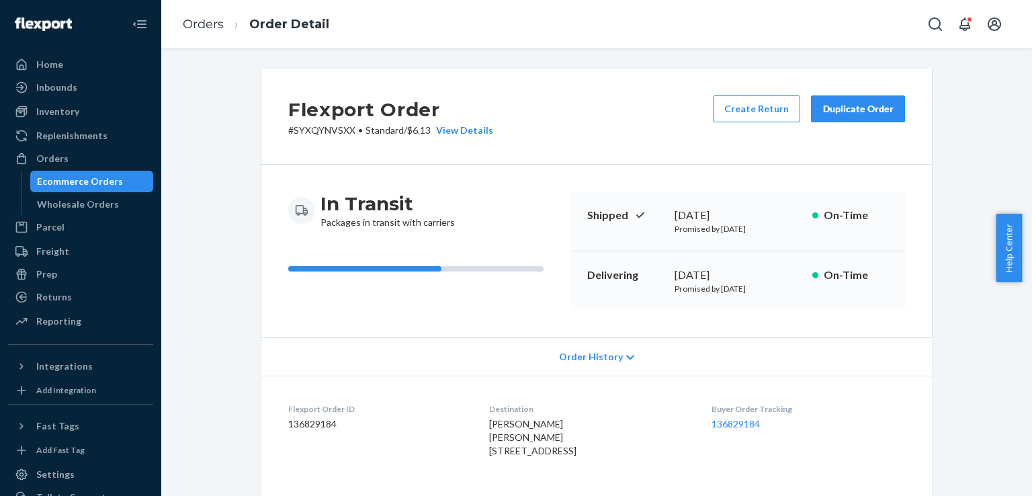
scroll to position [336, 0]
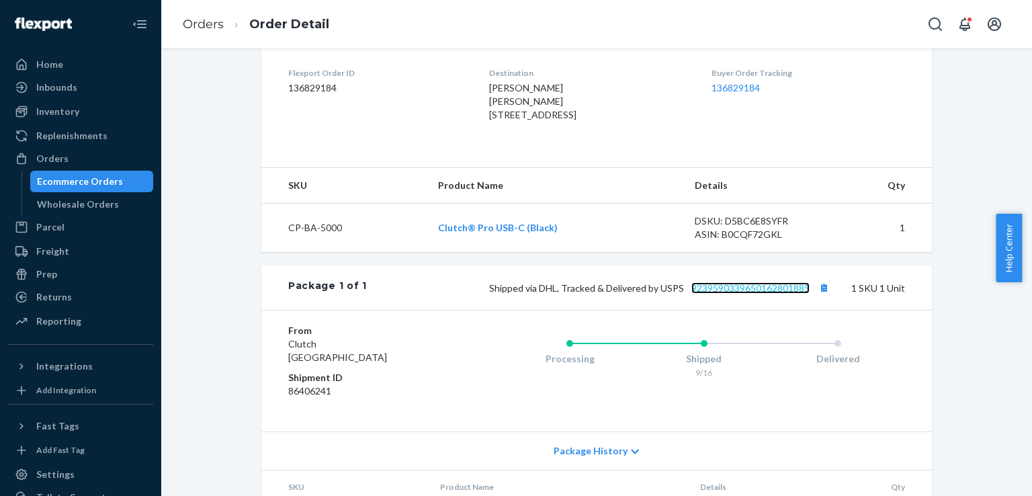
click at [754, 294] on link "9239590339650162801885" at bounding box center [750, 287] width 118 height 11
